Goal: Task Accomplishment & Management: Manage account settings

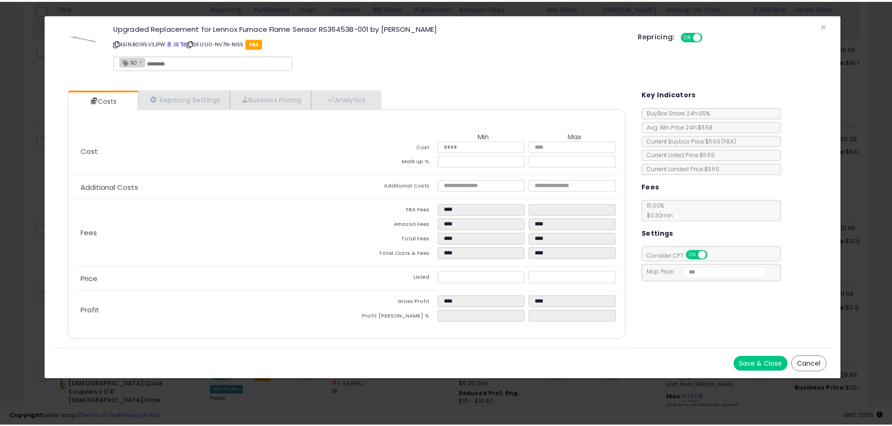
scroll to position [192, 494]
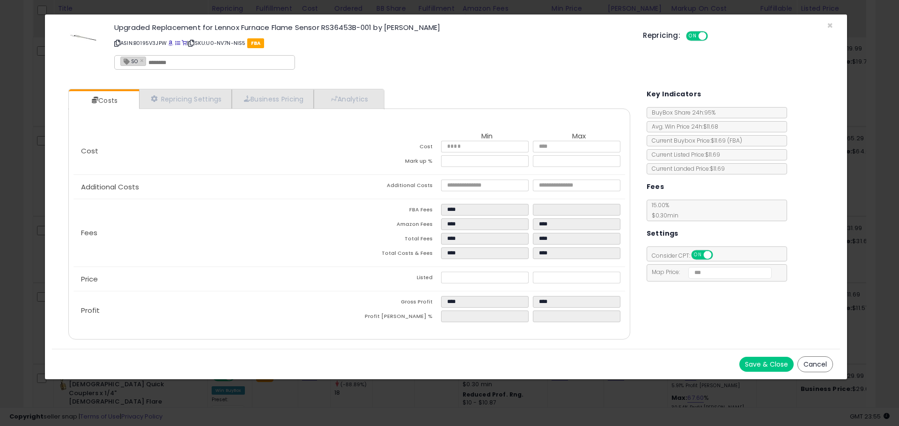
click at [527, 65] on div "Upgraded Replacement for Lennox Furnace Flame Sensor RS36453B-001 by [PERSON_NA…" at bounding box center [371, 48] width 528 height 53
click at [426, 80] on div "× Close Upgraded Replacement for Lennox Furnace Flame Sensor RS36453B-001 by [P…" at bounding box center [446, 48] width 788 height 67
click at [176, 45] on p "ASIN: B0195V3JPW | SKU: U0-NV7N-NIS5 FBA" at bounding box center [371, 43] width 514 height 15
click at [178, 42] on span at bounding box center [177, 43] width 5 height 5
click at [829, 24] on span "×" at bounding box center [830, 26] width 6 height 14
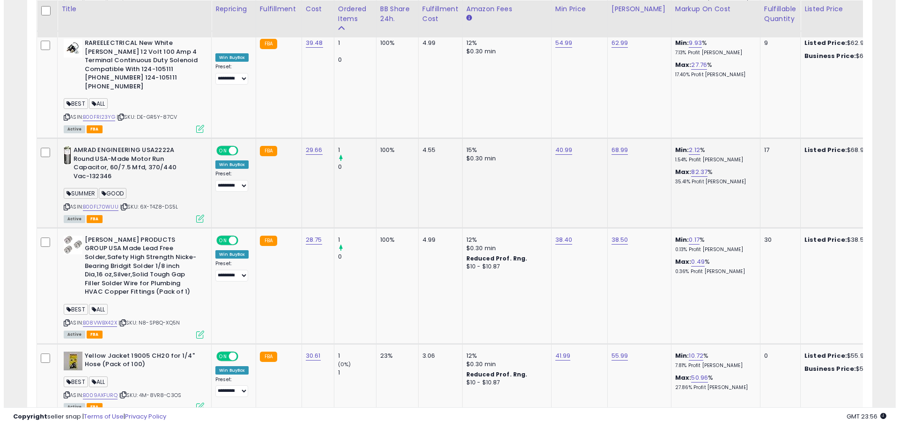
scroll to position [2092, 0]
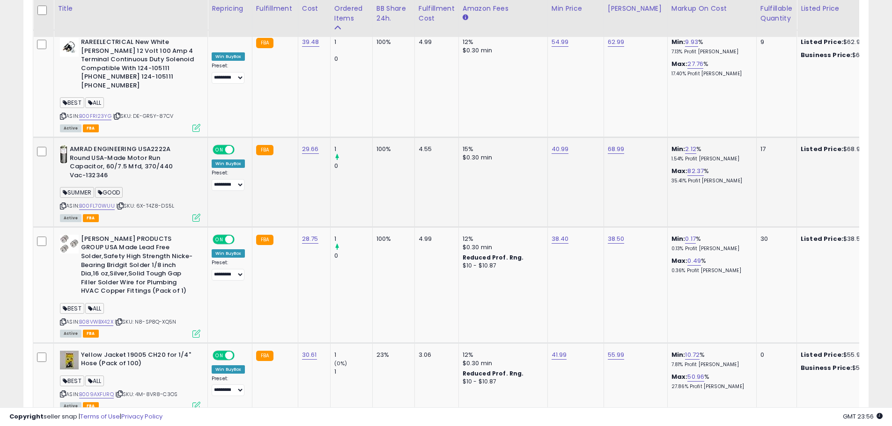
click at [194, 214] on icon at bounding box center [196, 218] width 8 height 8
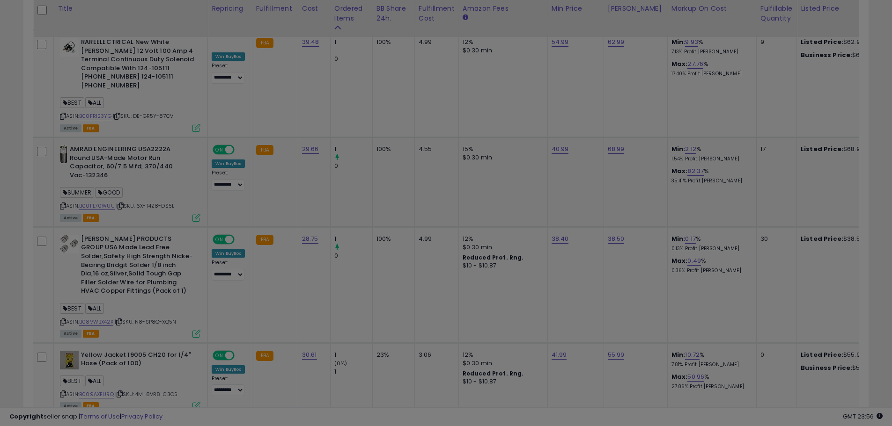
scroll to position [192, 494]
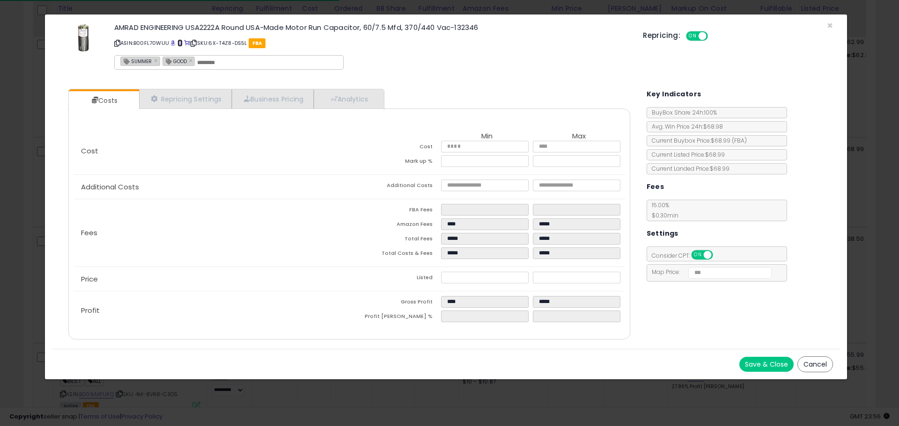
click at [178, 44] on span at bounding box center [179, 43] width 5 height 5
click at [829, 23] on span "×" at bounding box center [830, 26] width 6 height 14
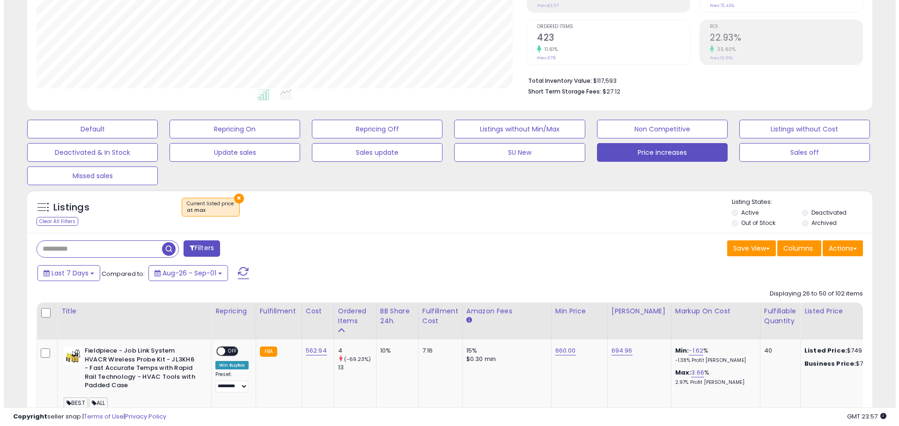
scroll to position [174, 0]
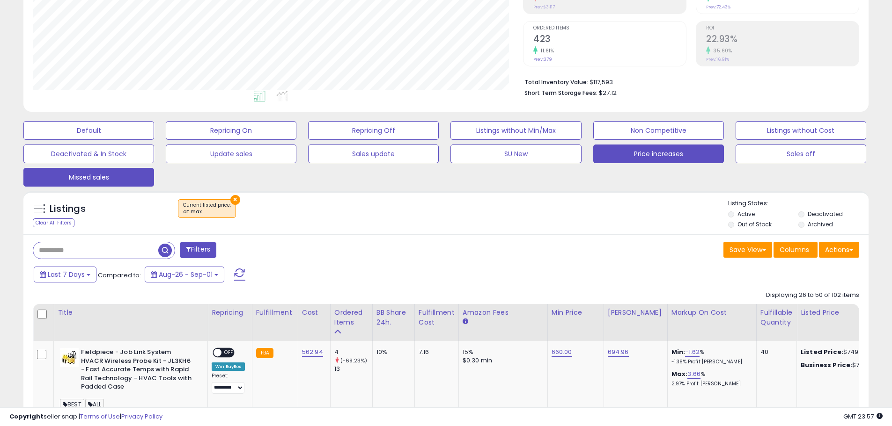
click at [38, 176] on button "Missed sales" at bounding box center [88, 177] width 131 height 19
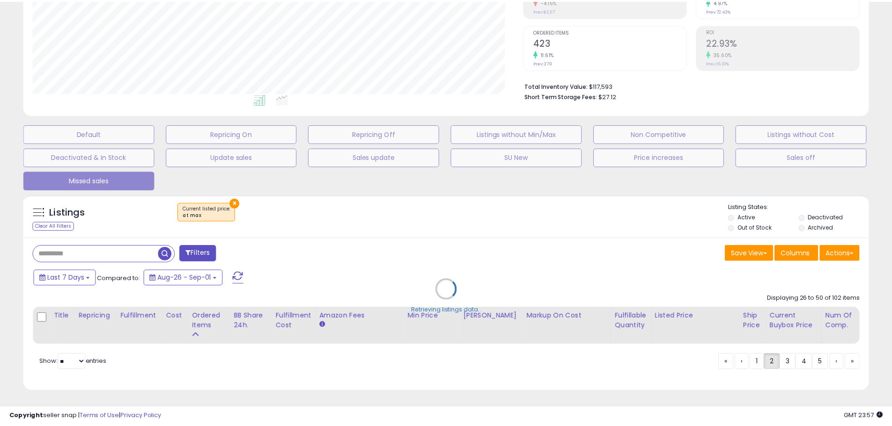
scroll to position [192, 494]
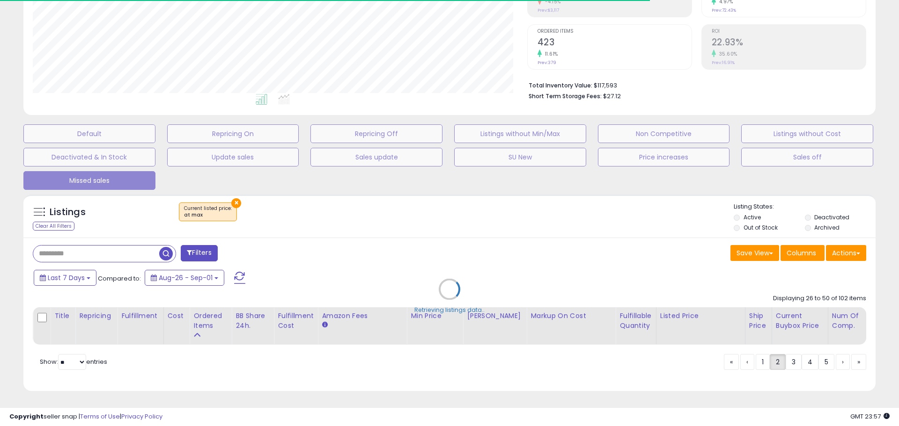
select select "**"
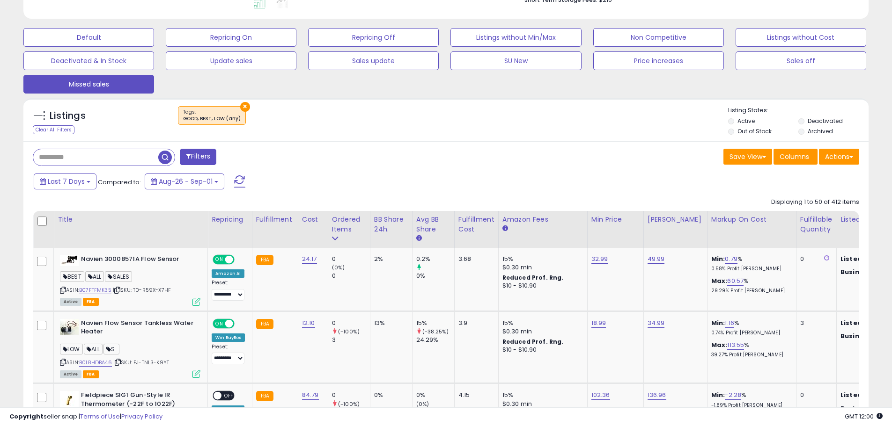
scroll to position [267, 0]
click at [334, 228] on div "Ordered Items" at bounding box center [349, 224] width 34 height 20
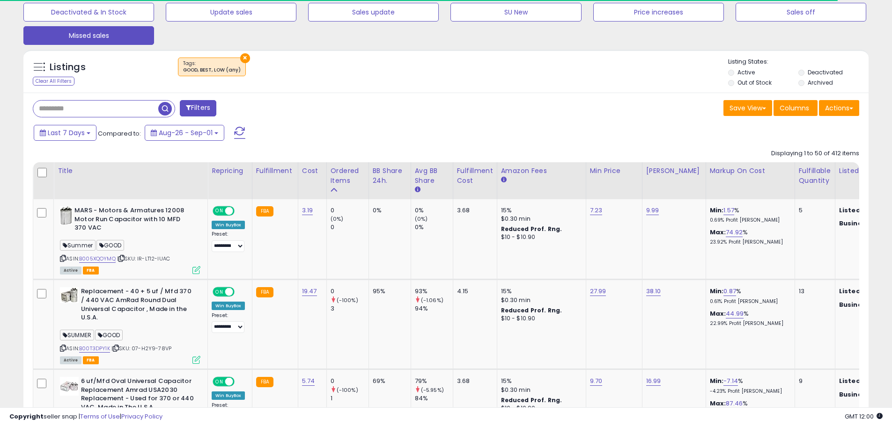
scroll to position [315, 0]
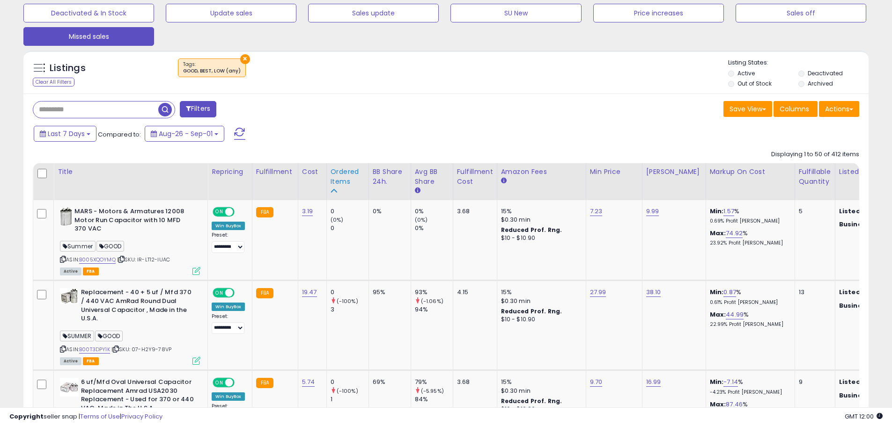
click at [331, 188] on icon at bounding box center [333, 191] width 7 height 7
click at [330, 191] on icon at bounding box center [333, 191] width 7 height 7
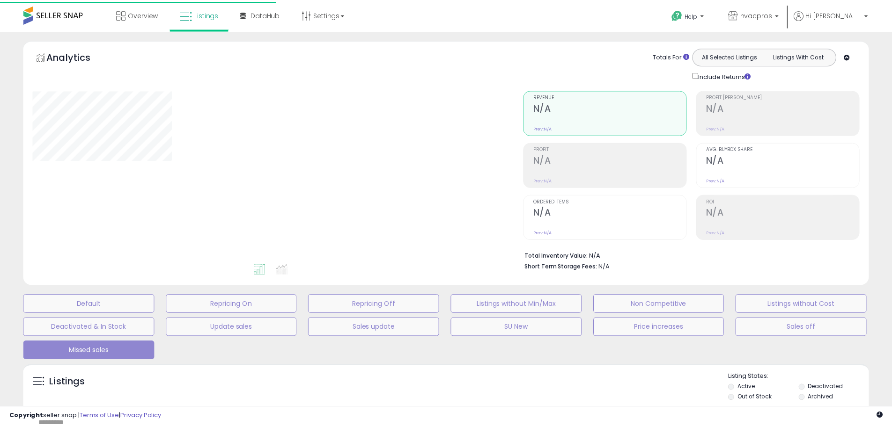
scroll to position [178, 0]
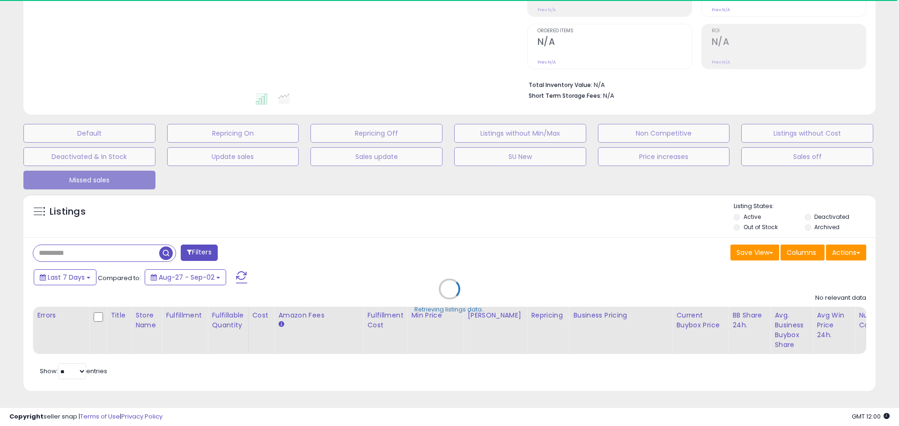
select select "**"
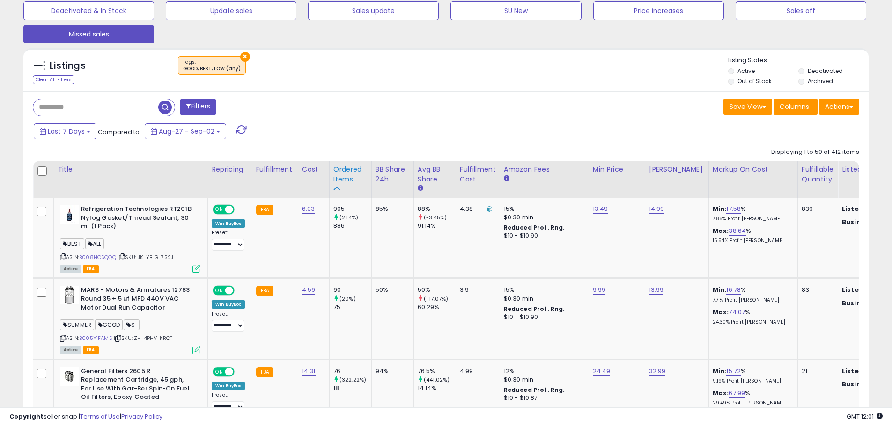
scroll to position [318, 0]
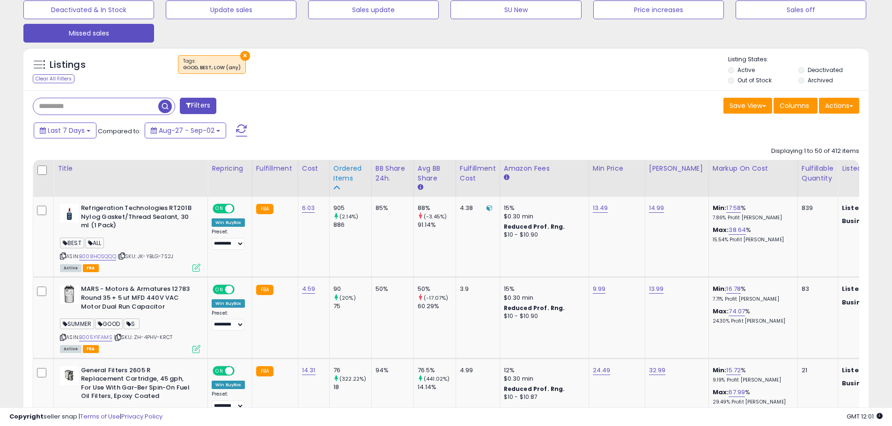
click at [338, 187] on icon at bounding box center [336, 187] width 7 height 7
click at [334, 187] on icon at bounding box center [336, 187] width 7 height 7
click at [333, 182] on div "Ordered Items" at bounding box center [350, 174] width 34 height 20
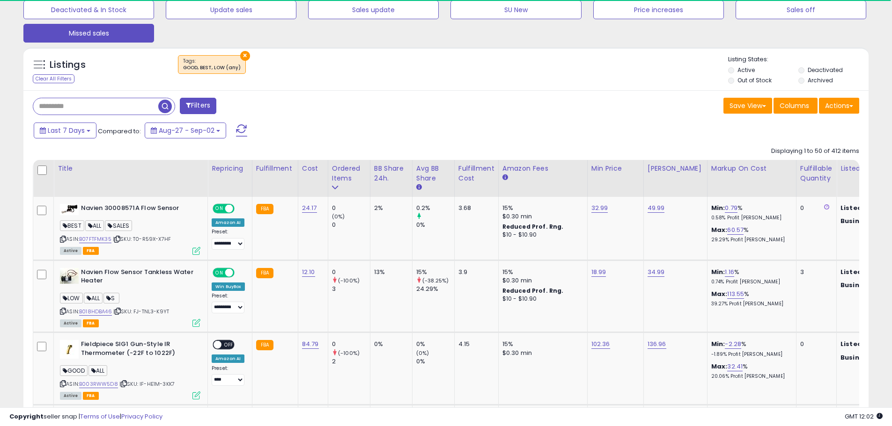
click at [396, 106] on div "Filters" at bounding box center [236, 107] width 420 height 19
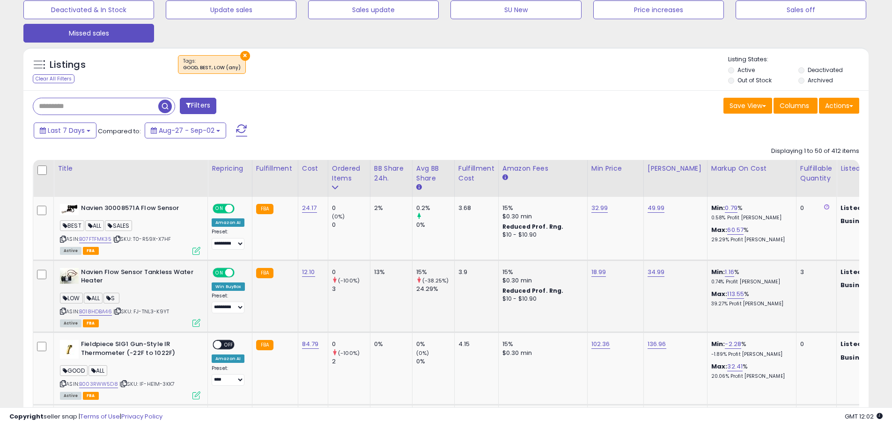
click at [196, 322] on icon at bounding box center [196, 323] width 8 height 8
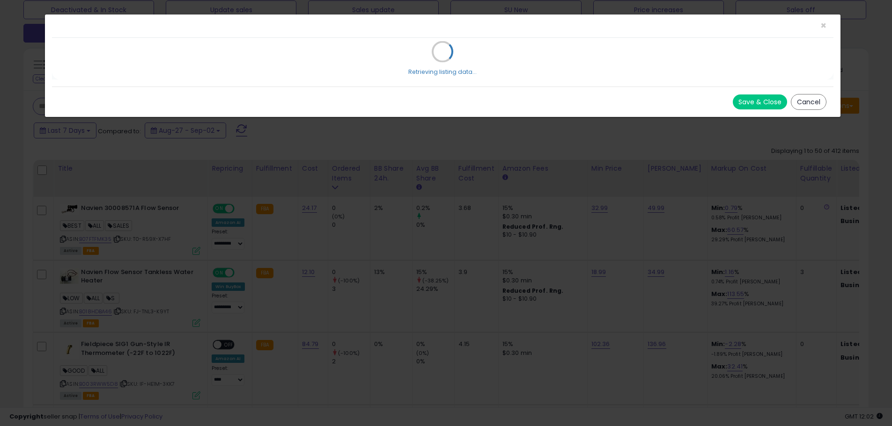
scroll to position [192, 494]
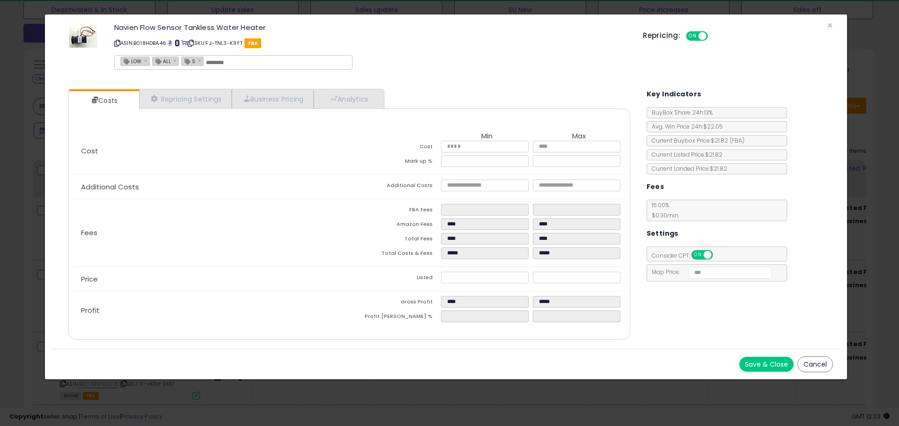
click at [178, 40] on link at bounding box center [177, 42] width 5 height 7
click at [117, 44] on icon at bounding box center [117, 43] width 6 height 5
click at [832, 27] on span "×" at bounding box center [830, 26] width 6 height 14
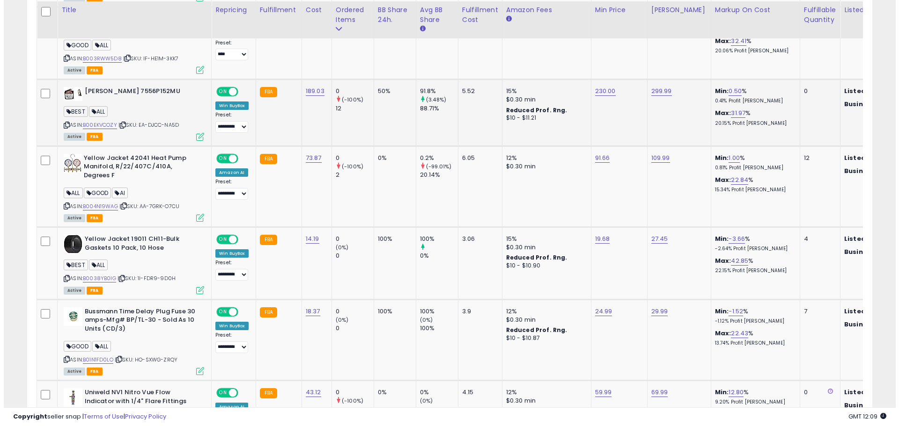
scroll to position [646, 0]
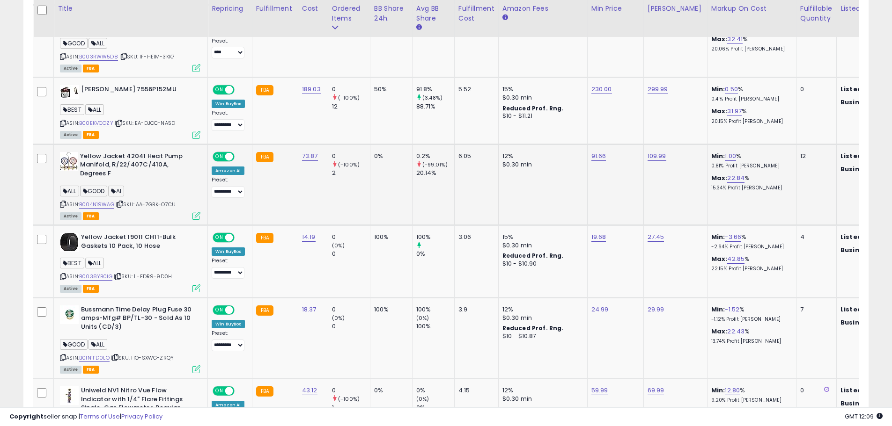
click at [196, 220] on icon at bounding box center [196, 216] width 8 height 8
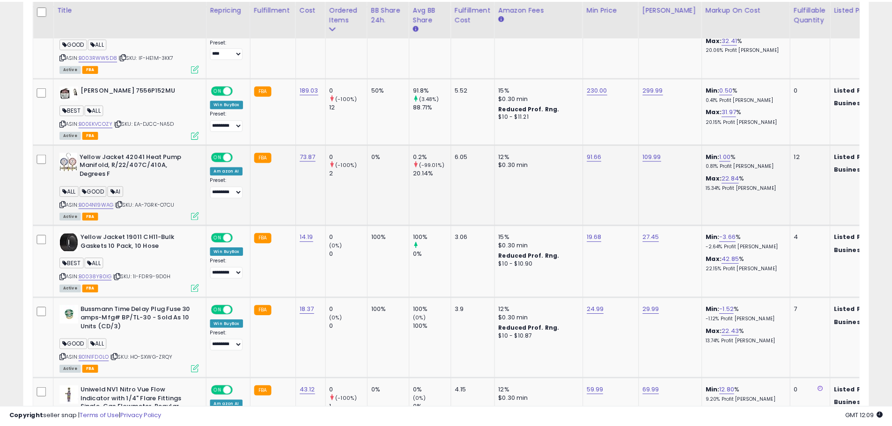
scroll to position [192, 494]
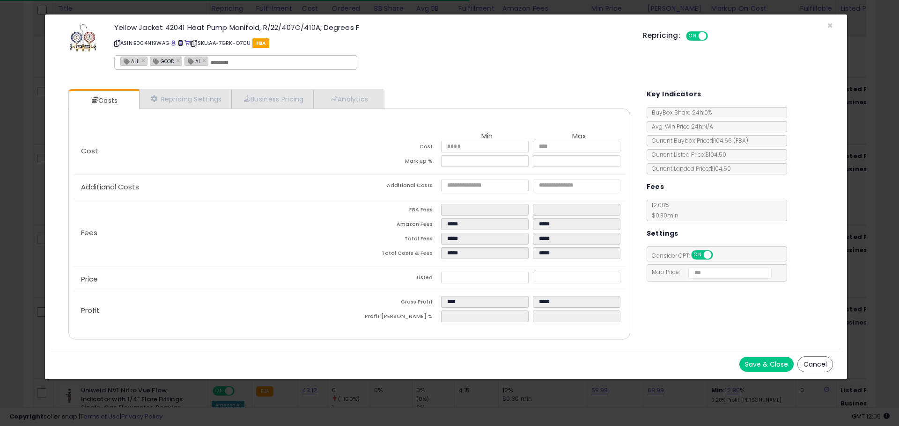
click at [183, 44] on span at bounding box center [180, 43] width 5 height 5
drag, startPoint x: 459, startPoint y: 275, endPoint x: 455, endPoint y: 273, distance: 4.9
click at [455, 273] on input "*****" at bounding box center [484, 278] width 87 height 12
type input "*****"
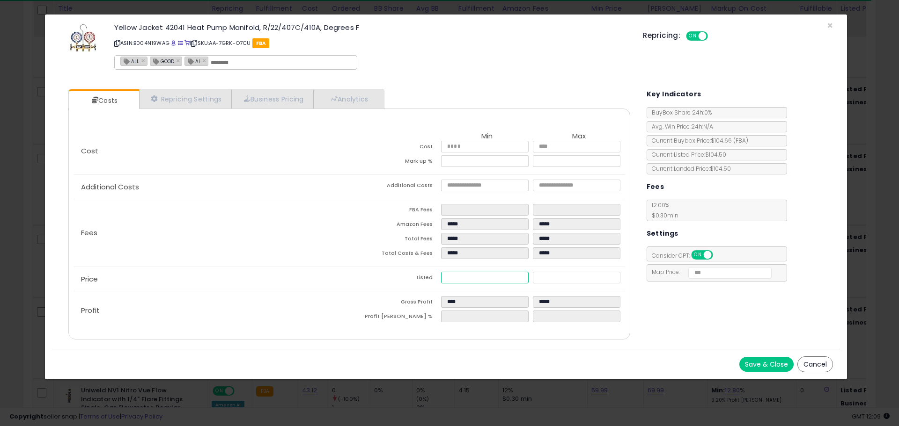
type input "*****"
type input "****"
type input "*****"
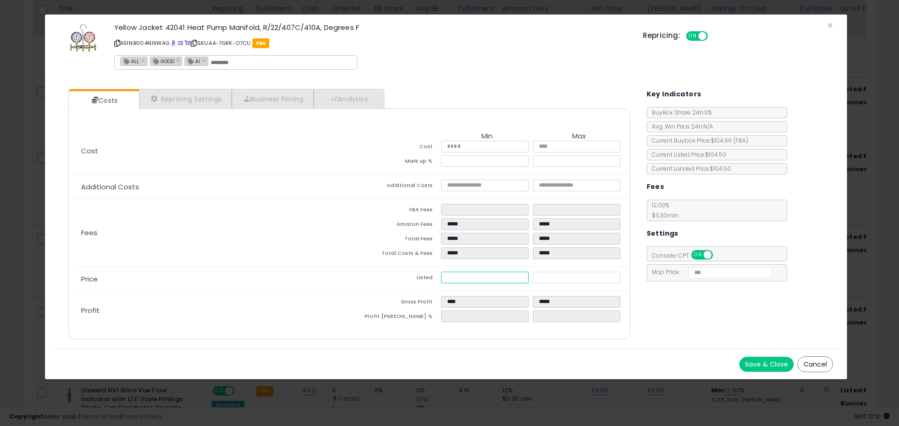
type input "*****"
type input "****"
click at [716, 327] on div "Costs Repricing Settings Business Pricing Analytics Cost" at bounding box center [446, 215] width 788 height 267
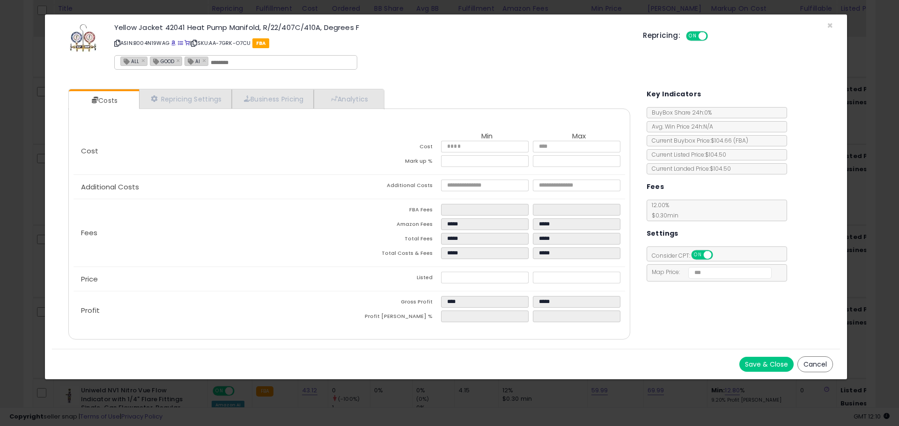
click at [762, 362] on button "Save & Close" at bounding box center [766, 364] width 54 height 15
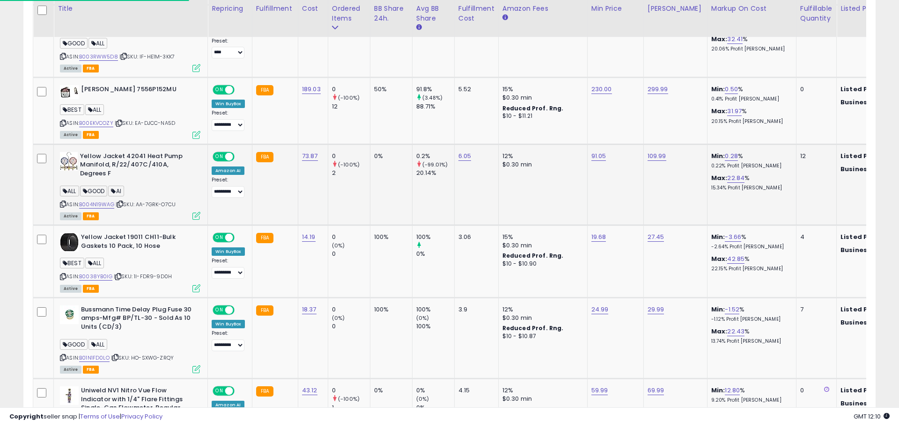
scroll to position [467908, 467610]
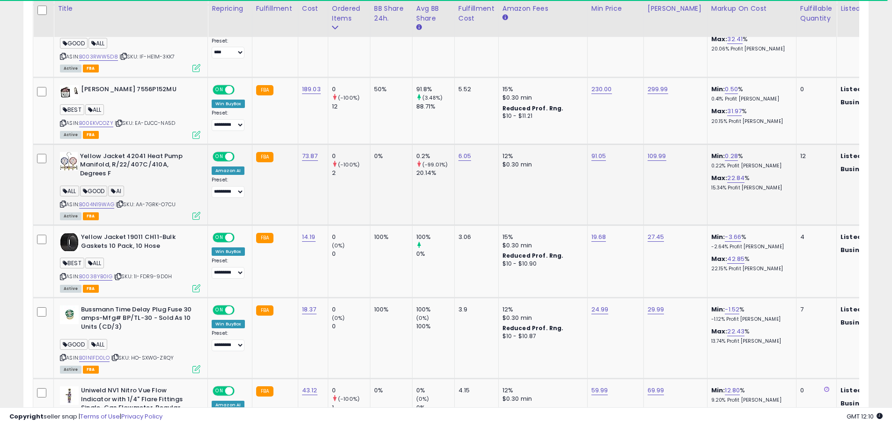
click at [194, 218] on icon at bounding box center [196, 216] width 8 height 8
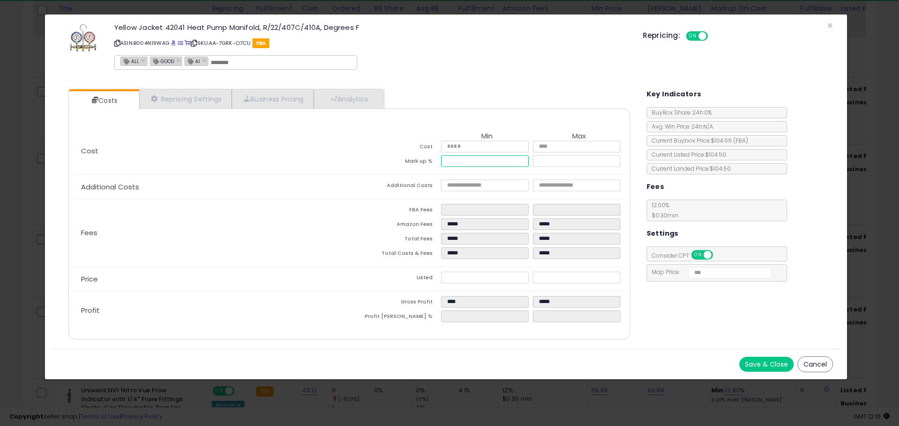
drag, startPoint x: 458, startPoint y: 163, endPoint x: 442, endPoint y: 161, distance: 16.0
click at [442, 161] on input "****" at bounding box center [484, 161] width 87 height 12
type input "****"
type input "*****"
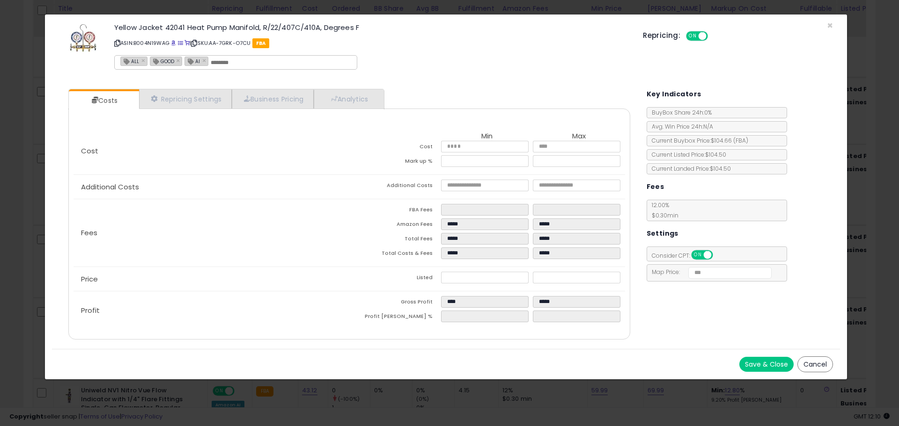
type input "*****"
type input "****"
click at [775, 329] on div "Costs Repricing Settings Business Pricing Analytics Cost" at bounding box center [446, 215] width 788 height 267
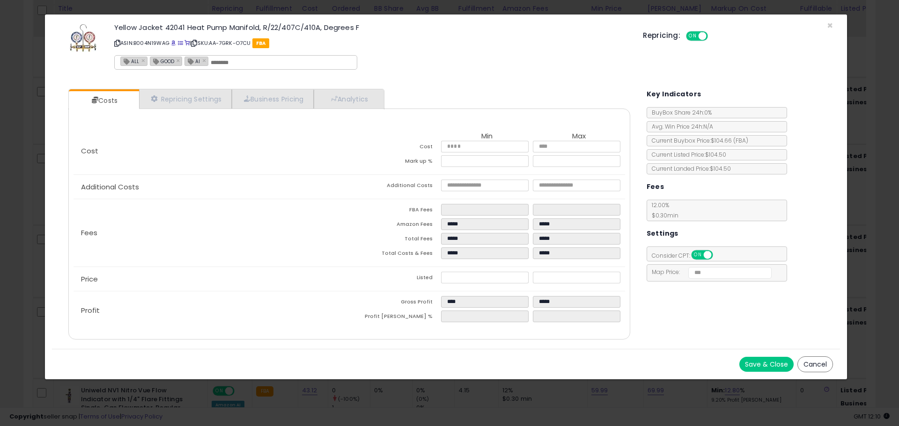
click at [773, 360] on button "Save & Close" at bounding box center [766, 364] width 54 height 15
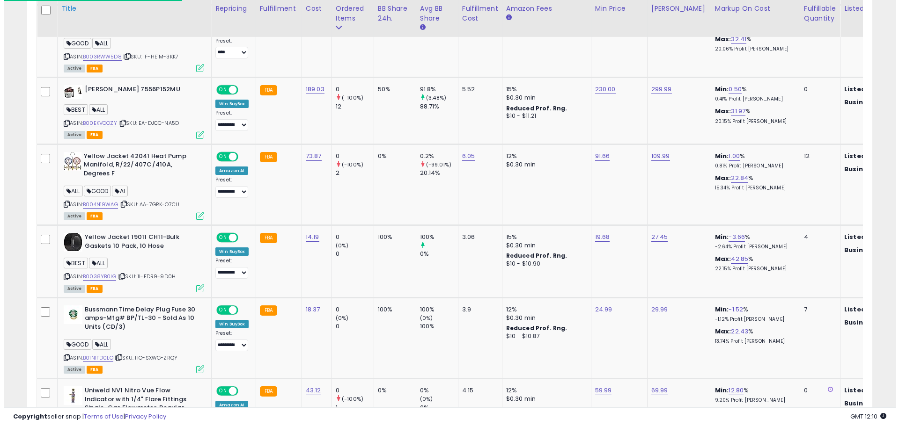
scroll to position [467908, 467610]
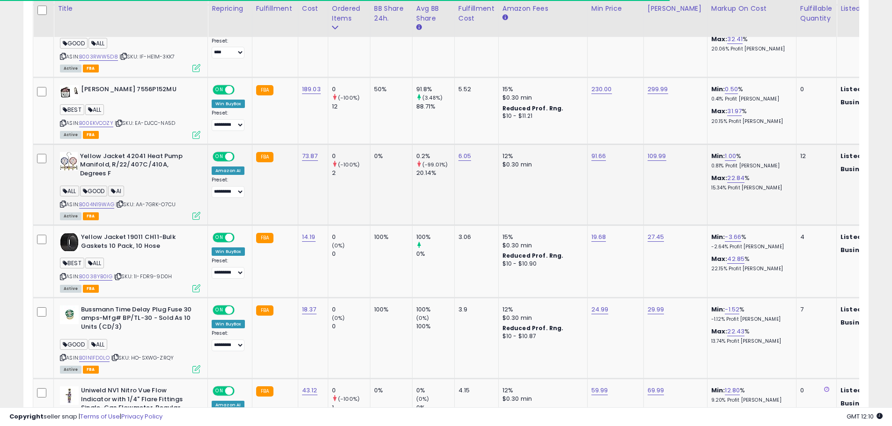
click at [198, 218] on icon at bounding box center [196, 216] width 8 height 8
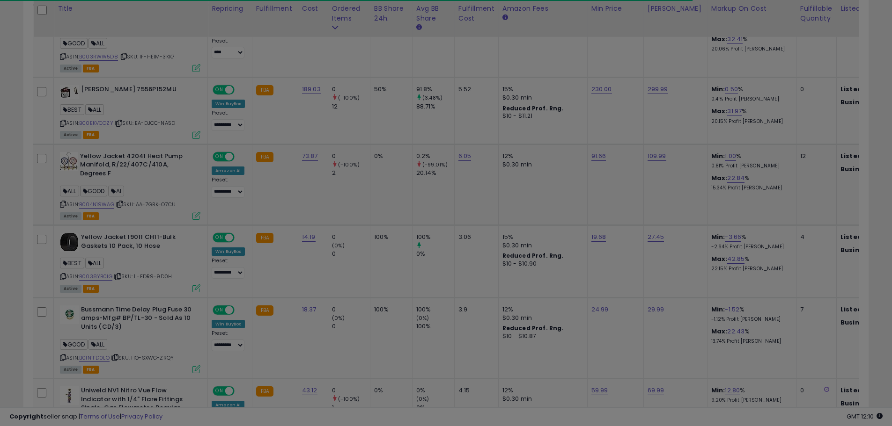
scroll to position [192, 494]
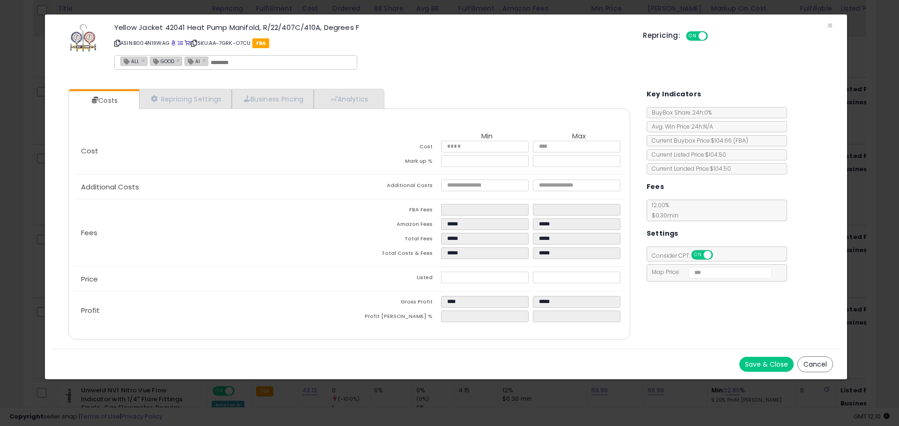
click at [116, 44] on icon at bounding box center [117, 43] width 6 height 5
click at [828, 25] on span "×" at bounding box center [830, 26] width 6 height 14
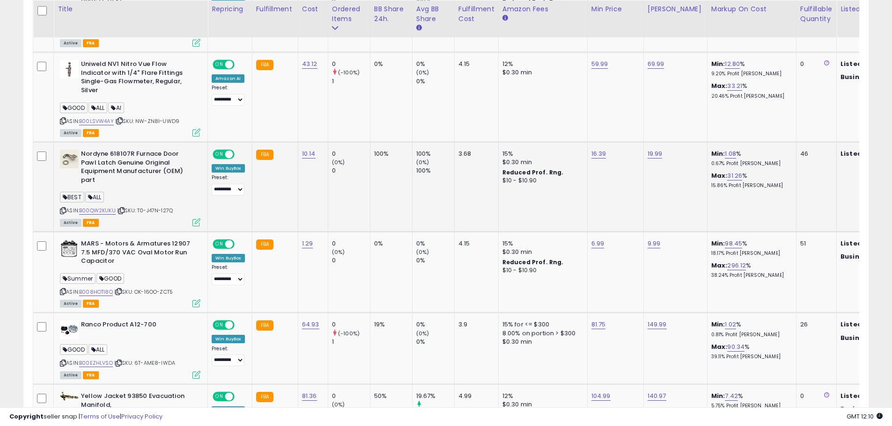
scroll to position [973, 0]
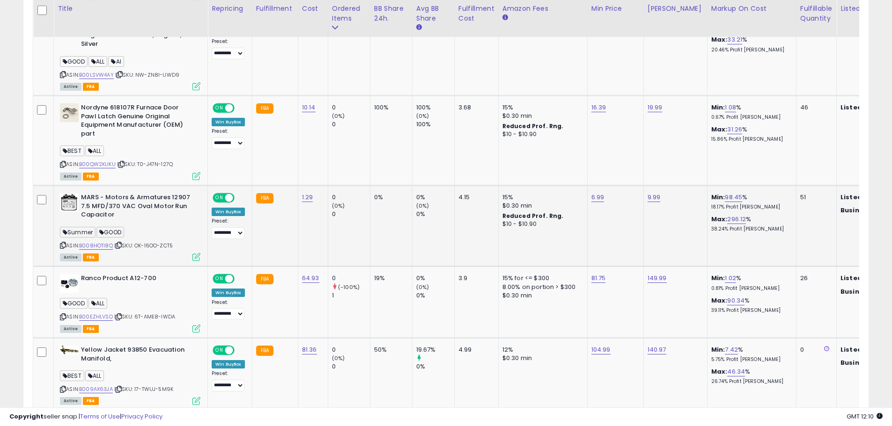
click at [194, 253] on icon at bounding box center [196, 257] width 8 height 8
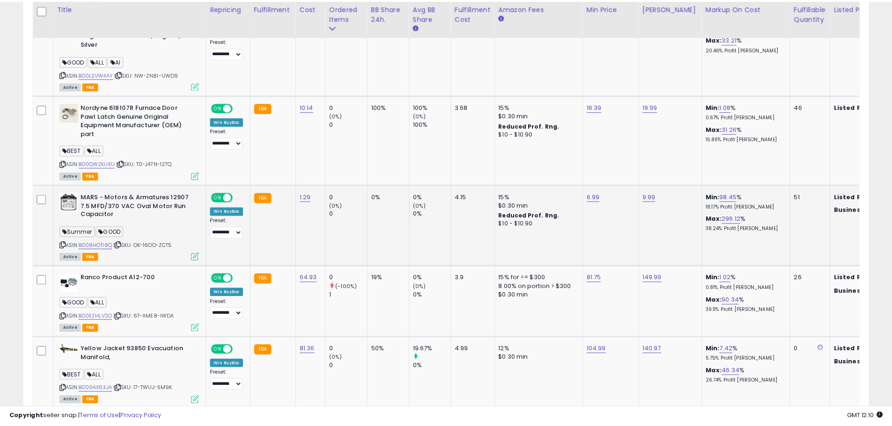
scroll to position [192, 494]
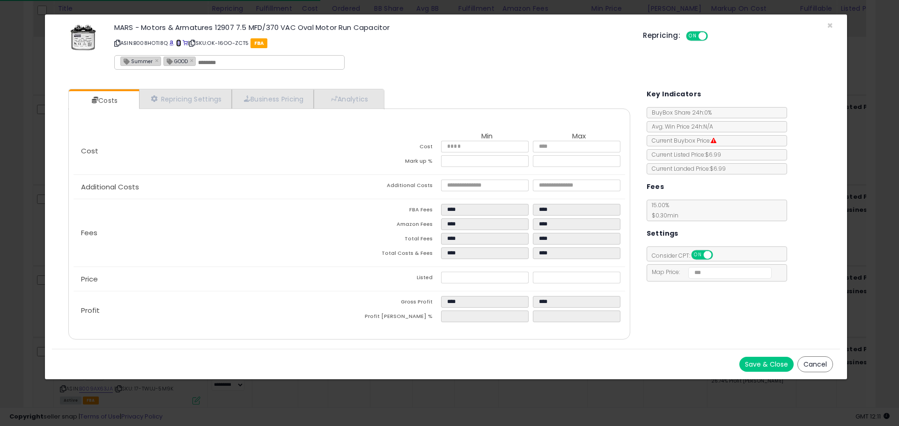
click at [179, 41] on span at bounding box center [178, 43] width 5 height 5
click at [117, 42] on icon at bounding box center [117, 43] width 6 height 5
click at [830, 24] on span "×" at bounding box center [830, 26] width 6 height 14
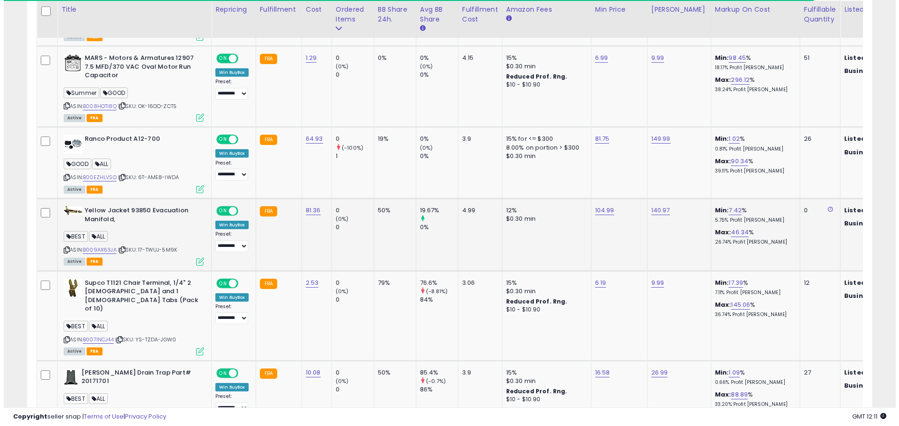
scroll to position [1159, 0]
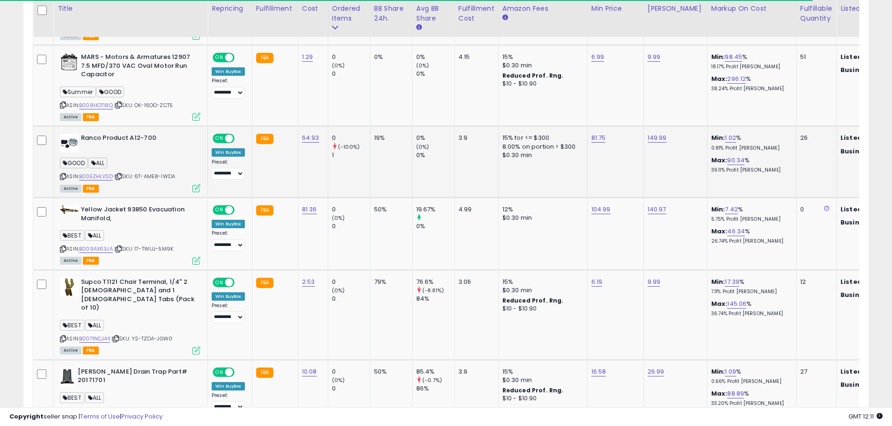
click at [193, 184] on icon at bounding box center [196, 188] width 8 height 8
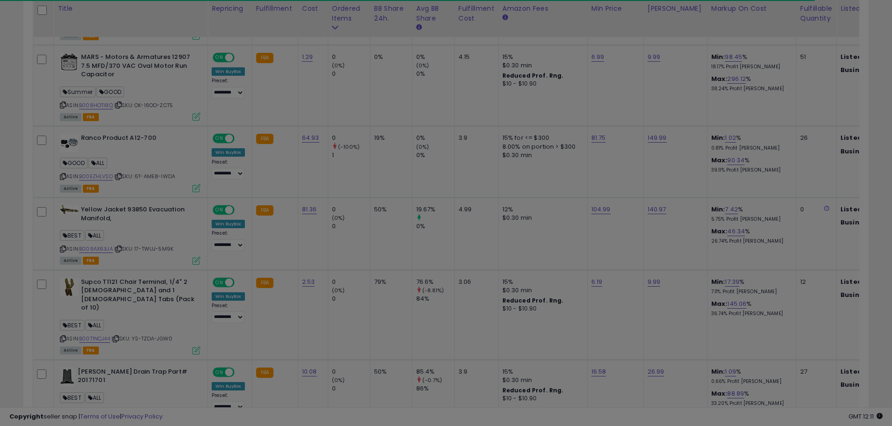
scroll to position [192, 494]
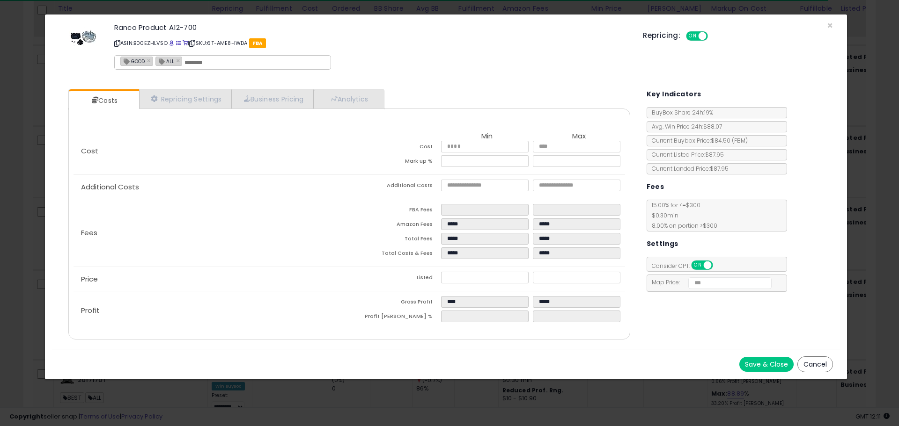
click at [176, 43] on p "ASIN: B00EZHLVSO | SKU: 6T-AME8-IWDA FBA" at bounding box center [371, 43] width 514 height 15
click at [180, 44] on span at bounding box center [178, 43] width 5 height 5
click at [777, 365] on button "Save & Close" at bounding box center [766, 364] width 54 height 15
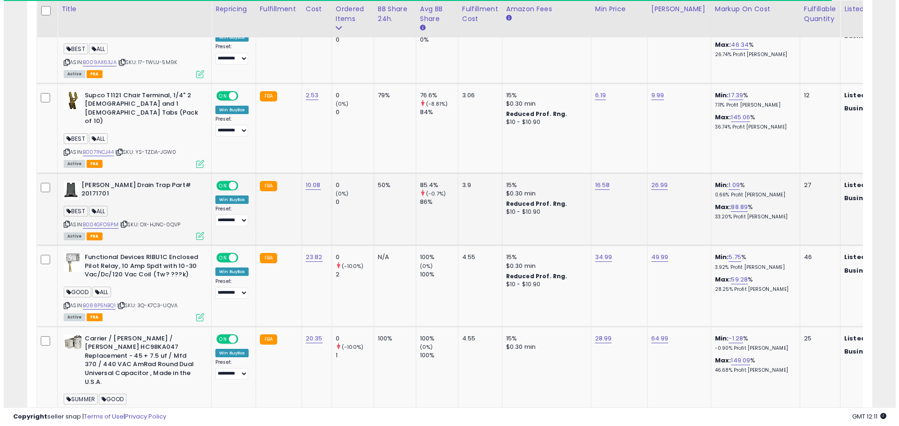
scroll to position [1346, 0]
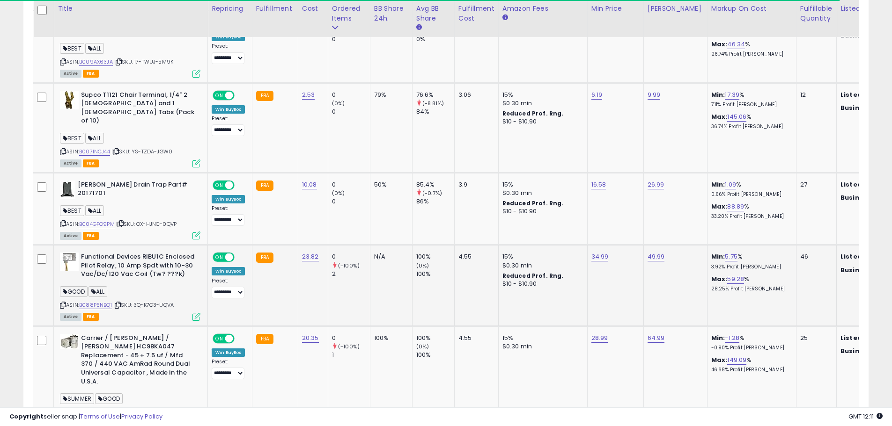
click at [197, 313] on icon at bounding box center [196, 317] width 8 height 8
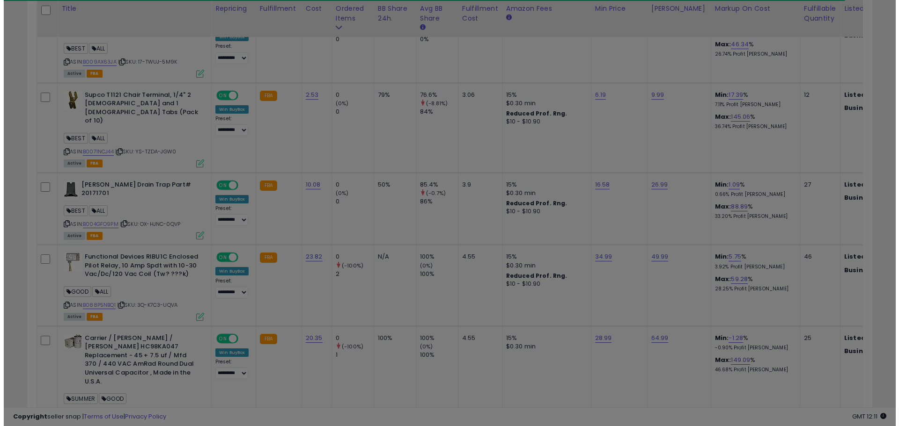
scroll to position [192, 494]
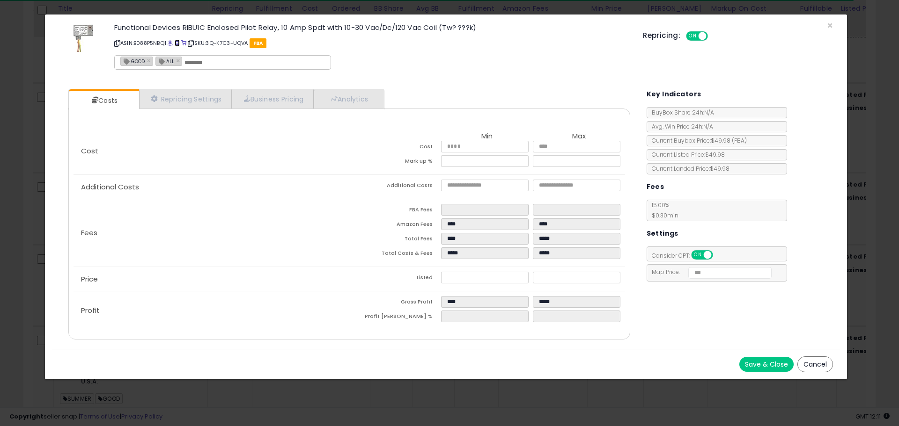
click at [179, 44] on span at bounding box center [177, 43] width 5 height 5
